Goal: Task Accomplishment & Management: Manage account settings

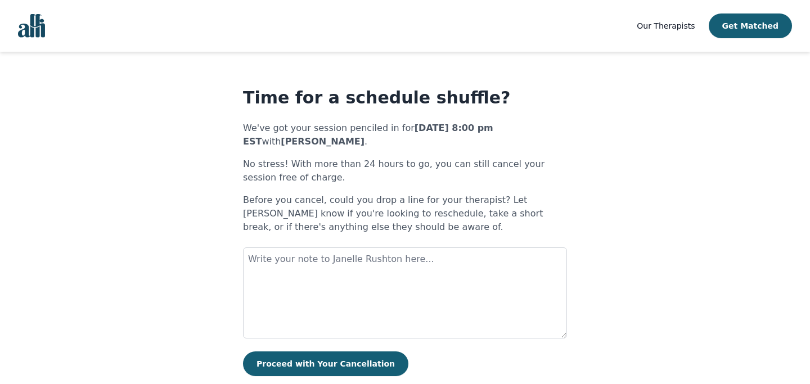
scroll to position [28, 0]
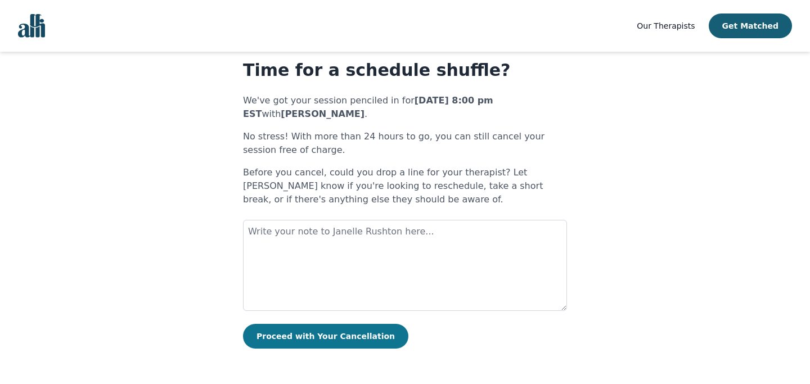
click at [331, 336] on button "Proceed with Your Cancellation" at bounding box center [325, 336] width 165 height 25
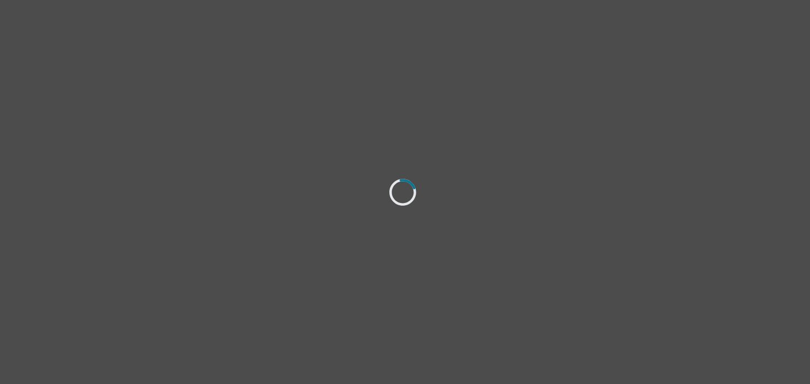
scroll to position [0, 0]
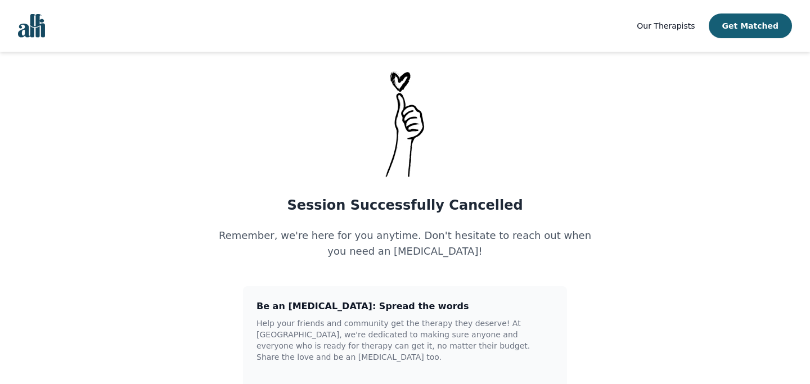
scroll to position [18, 0]
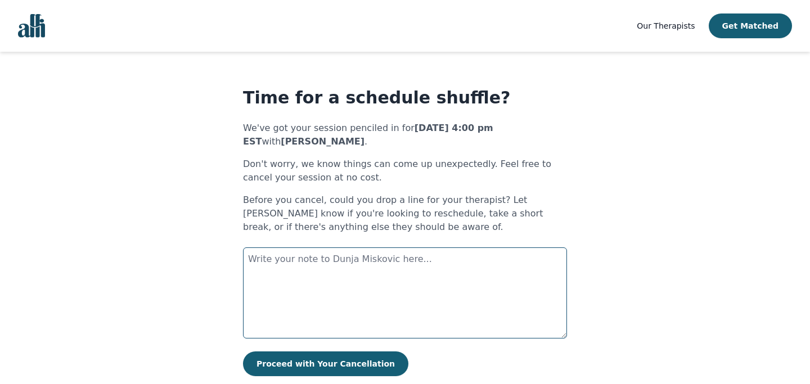
click at [320, 289] on textarea at bounding box center [405, 293] width 324 height 91
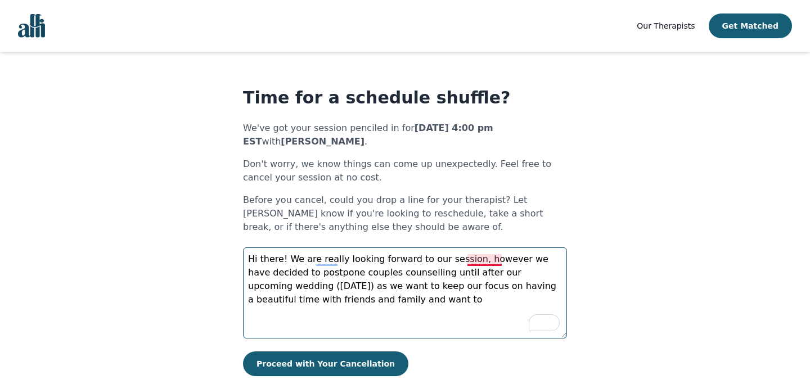
click at [470, 263] on textarea "Hi there! We are really looking forward to our session, however we have decided…" at bounding box center [405, 293] width 324 height 91
click at [389, 302] on textarea "Hi there! We are really looking forward to our session, however, we have decide…" at bounding box center [405, 293] width 324 height 91
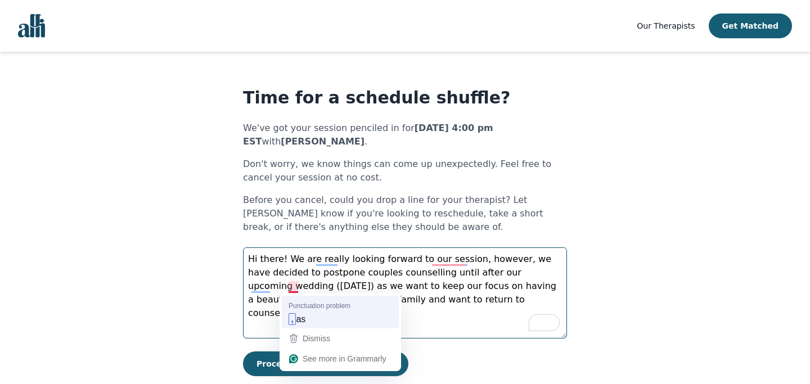
type textarea "Hi there! We are really looking forward to our session, however, we have decide…"
